Goal: Task Accomplishment & Management: Manage account settings

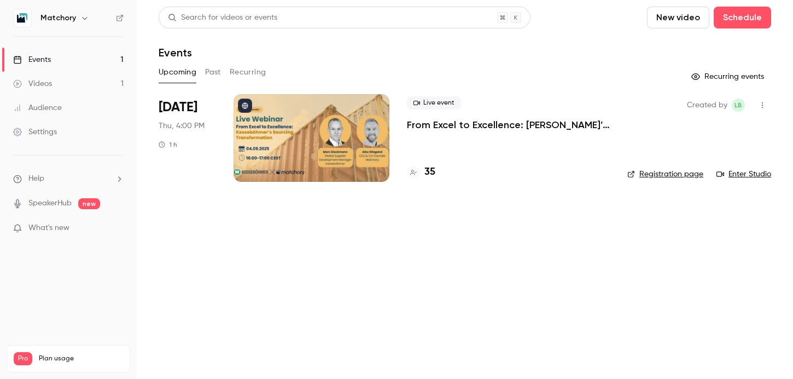
click at [292, 166] on div at bounding box center [312, 138] width 156 height 88
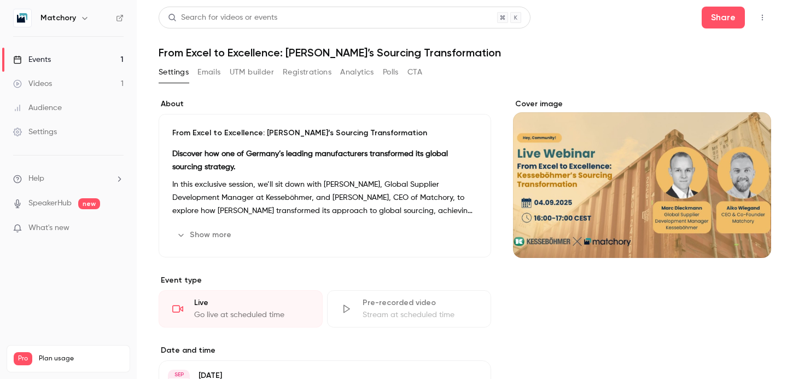
click at [300, 63] on button "Registrations" at bounding box center [307, 72] width 49 height 18
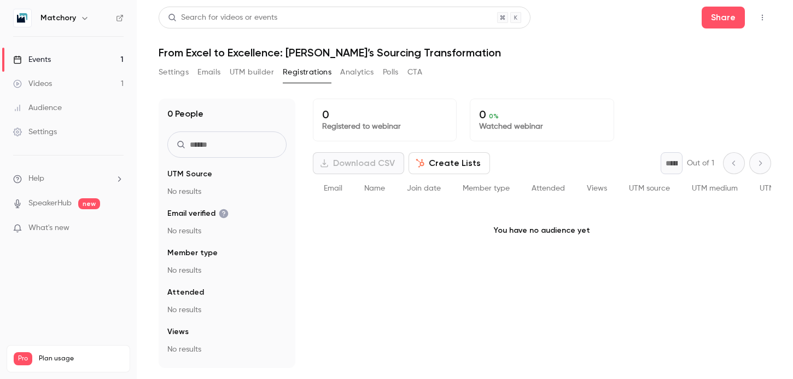
click at [246, 65] on button "UTM builder" at bounding box center [252, 72] width 44 height 18
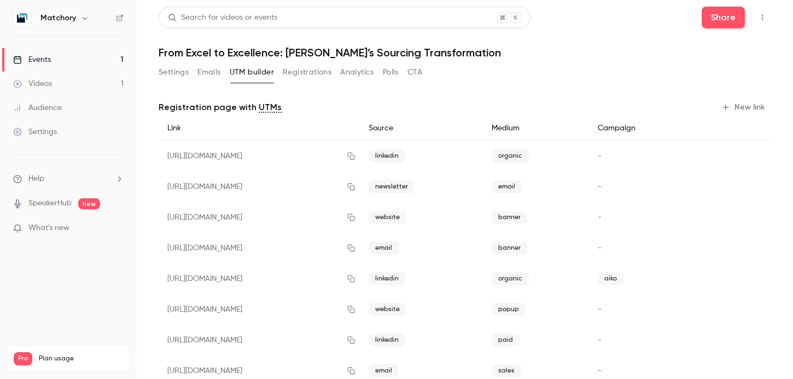
click at [276, 73] on div "Settings Emails UTM builder Registrations Analytics Polls CTA" at bounding box center [291, 72] width 264 height 18
click at [295, 70] on button "Registrations" at bounding box center [307, 72] width 49 height 18
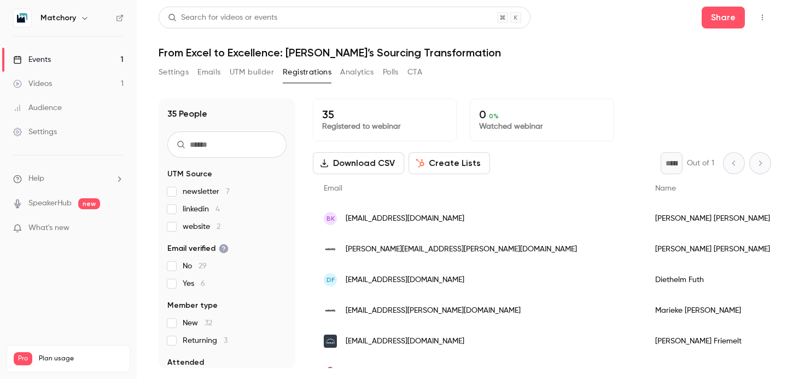
scroll to position [5, 0]
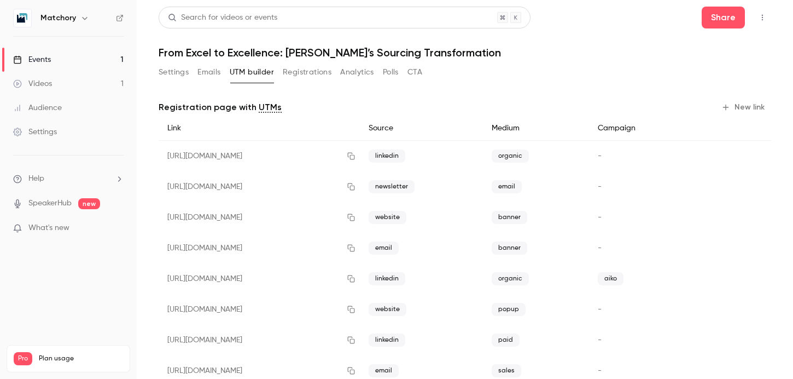
click at [172, 72] on button "Settings" at bounding box center [174, 72] width 30 height 18
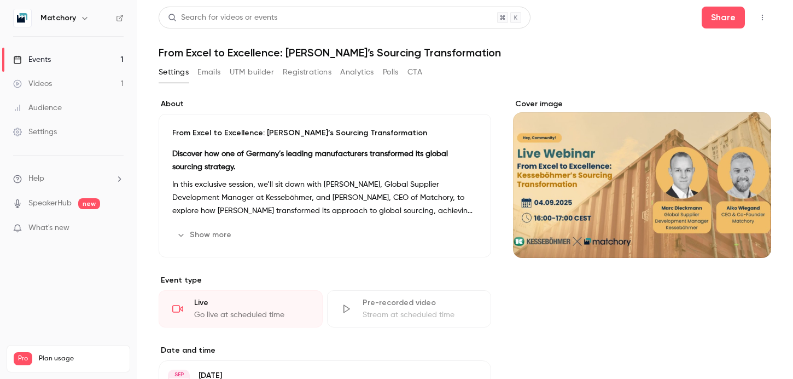
click at [216, 66] on button "Emails" at bounding box center [208, 72] width 23 height 18
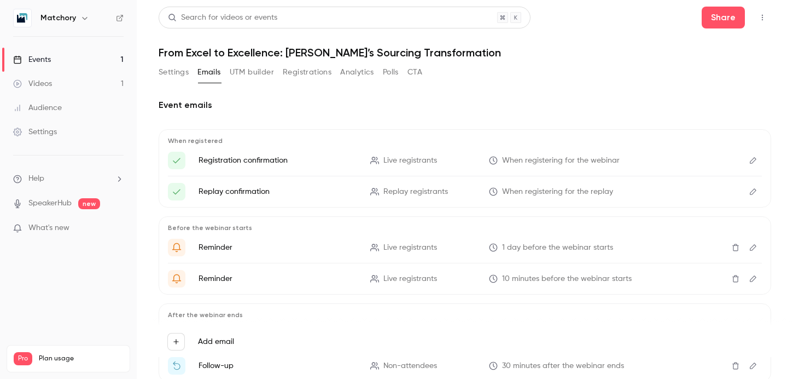
click at [296, 69] on button "Registrations" at bounding box center [307, 72] width 49 height 18
